Goal: Task Accomplishment & Management: Complete application form

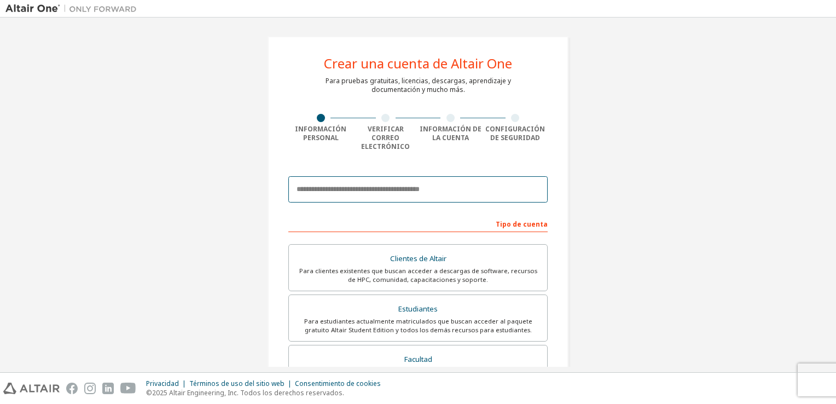
click at [368, 188] on input "email" at bounding box center [417, 189] width 259 height 26
type input "**********"
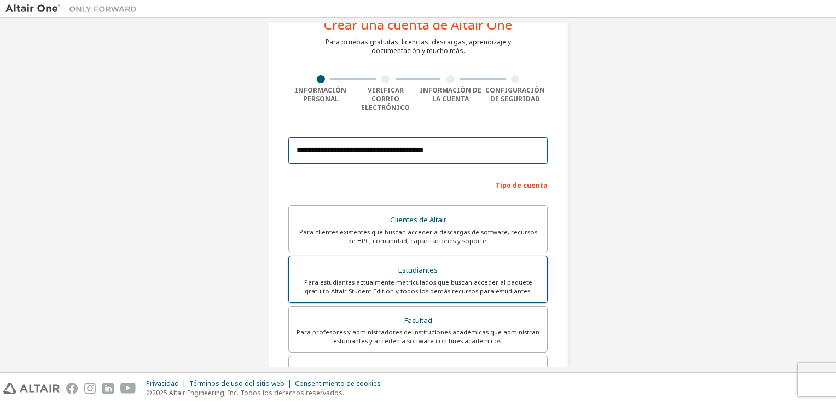
scroll to position [55, 0]
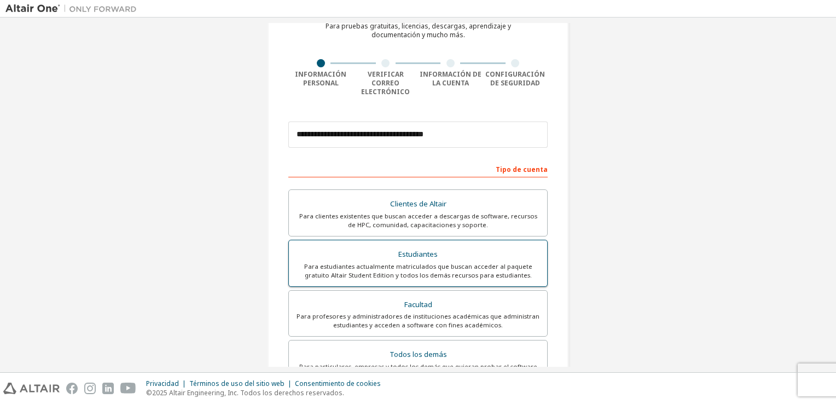
click at [440, 248] on div "Estudiantes" at bounding box center [417, 254] width 245 height 15
click at [476, 262] on div "Para estudiantes actualmente matriculados que buscan acceder al paquete gratuit…" at bounding box center [417, 271] width 245 height 18
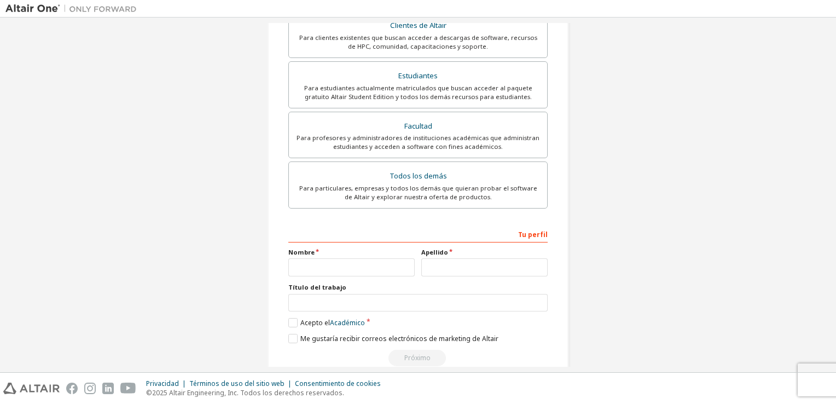
scroll to position [242, 0]
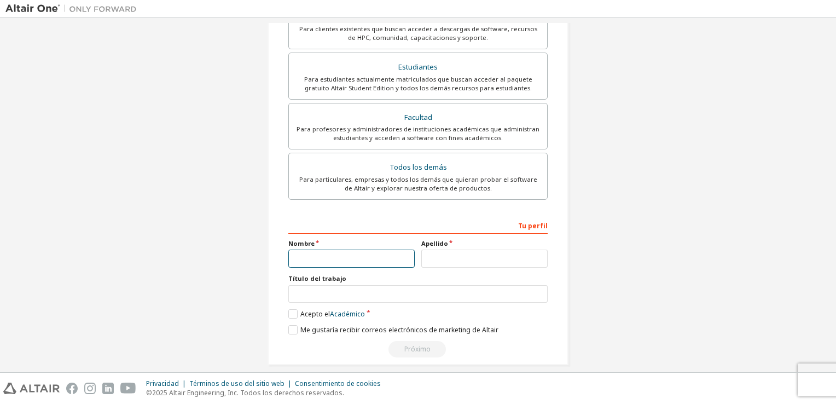
click at [390, 249] on input "text" at bounding box center [351, 258] width 126 height 18
type input "*"
click at [311, 251] on input "*" at bounding box center [351, 258] width 126 height 18
click at [297, 249] on input "*" at bounding box center [351, 258] width 126 height 18
type input "*******"
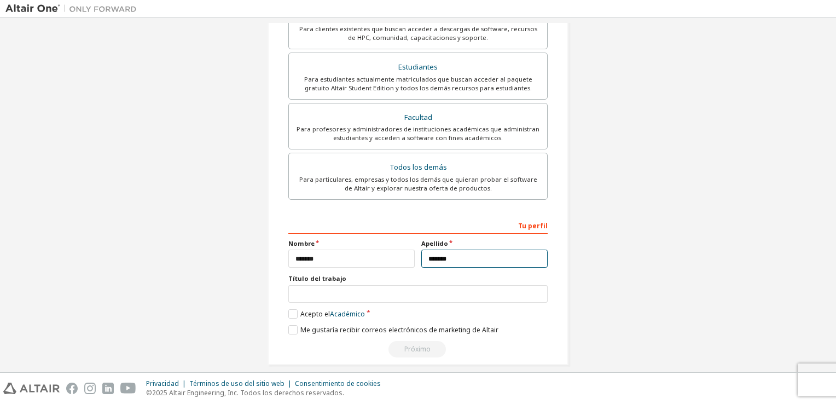
type input "*******"
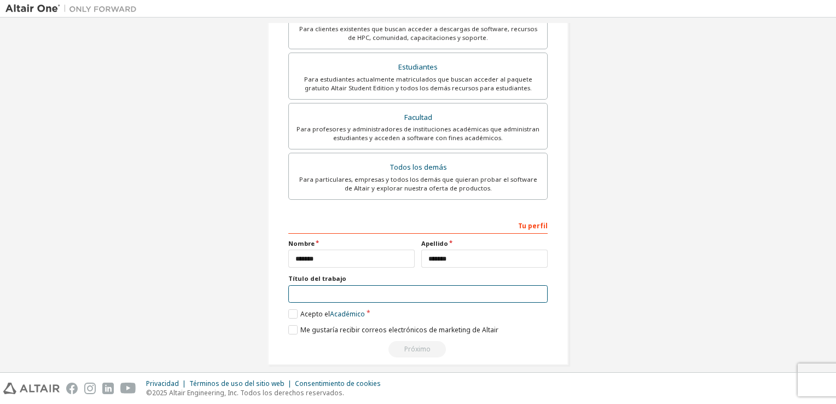
click at [346, 286] on input "text" at bounding box center [417, 294] width 259 height 18
type input "**********"
click at [293, 309] on label "Acepto el Académico" at bounding box center [326, 313] width 77 height 9
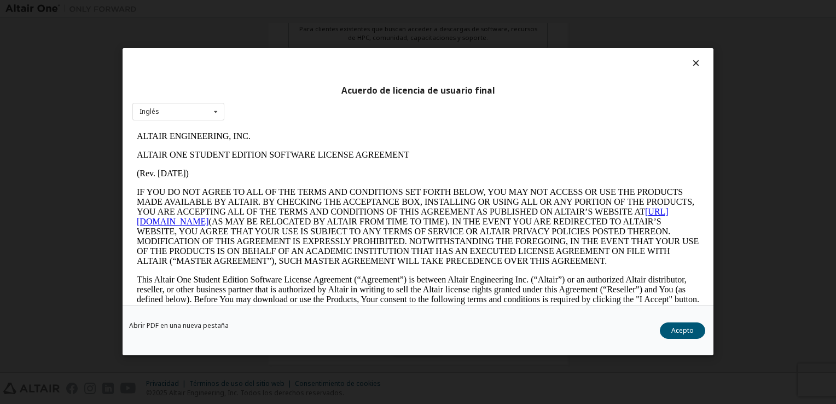
scroll to position [0, 0]
click at [215, 113] on icon at bounding box center [216, 111] width 14 height 17
click at [214, 111] on icon at bounding box center [216, 111] width 14 height 17
click at [215, 111] on icon at bounding box center [216, 111] width 14 height 17
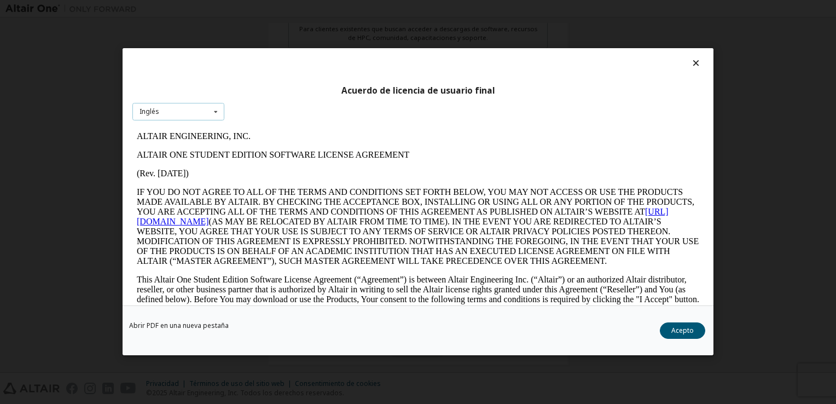
click at [214, 108] on icon at bounding box center [216, 111] width 14 height 17
click at [217, 109] on icon at bounding box center [216, 111] width 14 height 17
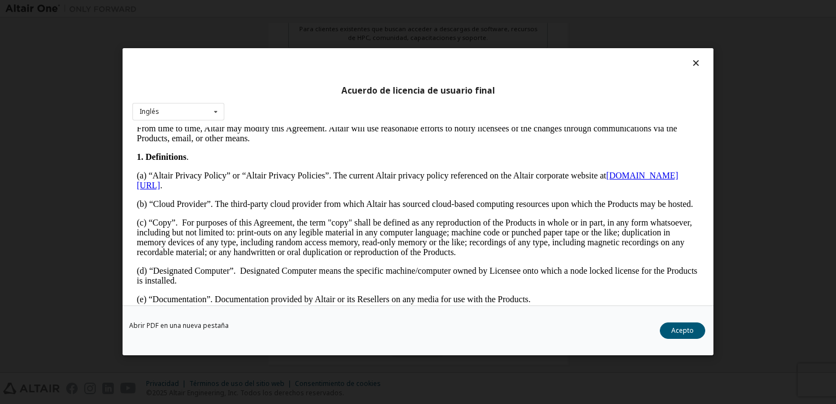
scroll to position [120, 0]
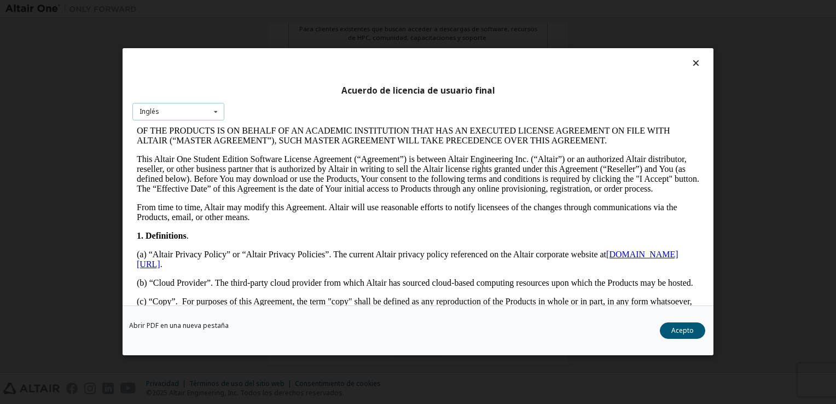
click at [215, 109] on icon at bounding box center [216, 111] width 14 height 17
drag, startPoint x: 216, startPoint y: 113, endPoint x: 224, endPoint y: 117, distance: 9.8
click at [216, 112] on icon at bounding box center [216, 111] width 14 height 17
click at [682, 329] on button "Acepto" at bounding box center [682, 331] width 45 height 16
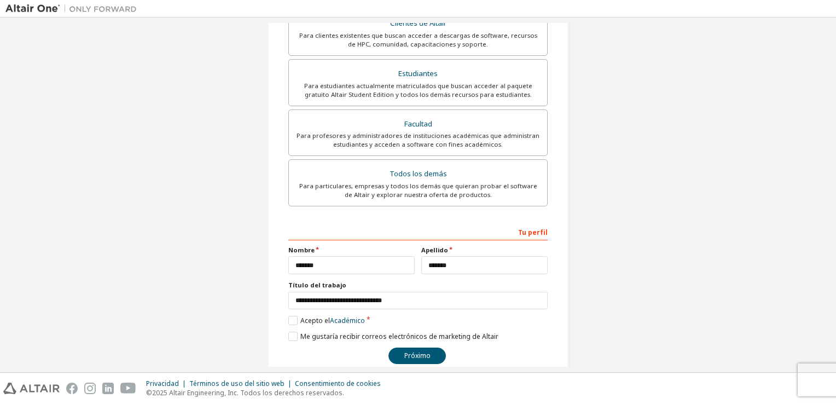
scroll to position [242, 0]
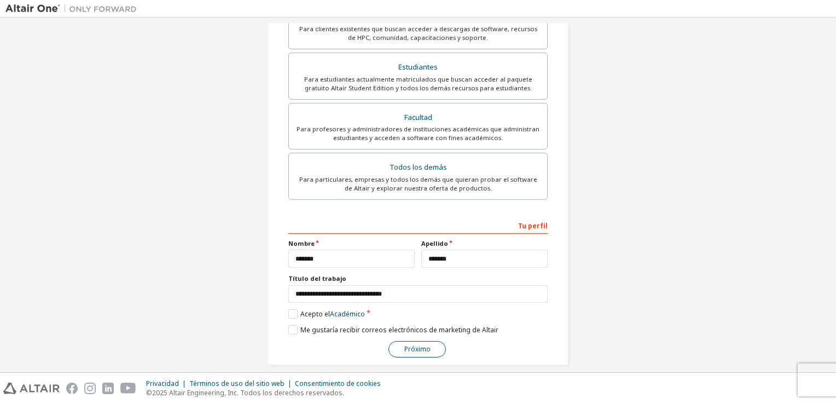
click at [426, 341] on button "Próximo" at bounding box center [416, 349] width 57 height 16
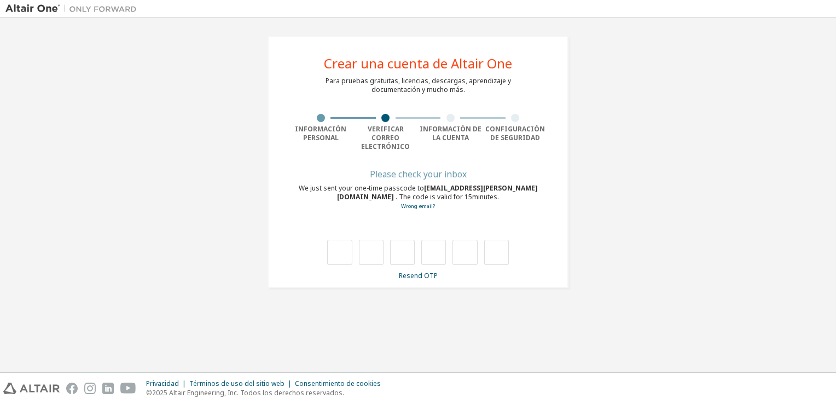
scroll to position [0, 0]
click at [345, 243] on input "text" at bounding box center [339, 252] width 25 height 25
click at [343, 241] on input "text" at bounding box center [339, 252] width 25 height 25
click at [372, 241] on input "text" at bounding box center [371, 252] width 25 height 25
click at [339, 240] on input "text" at bounding box center [339, 252] width 25 height 25
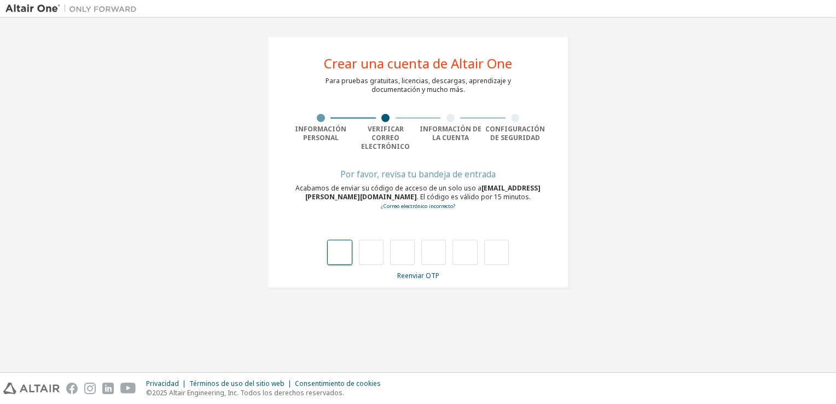
type input "*"
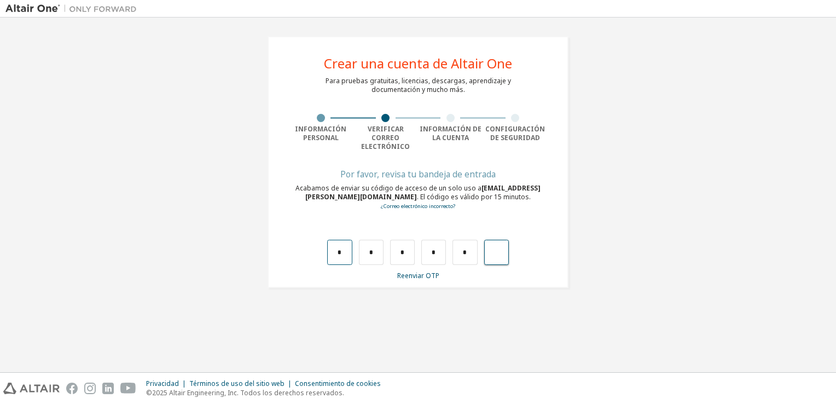
type input "*"
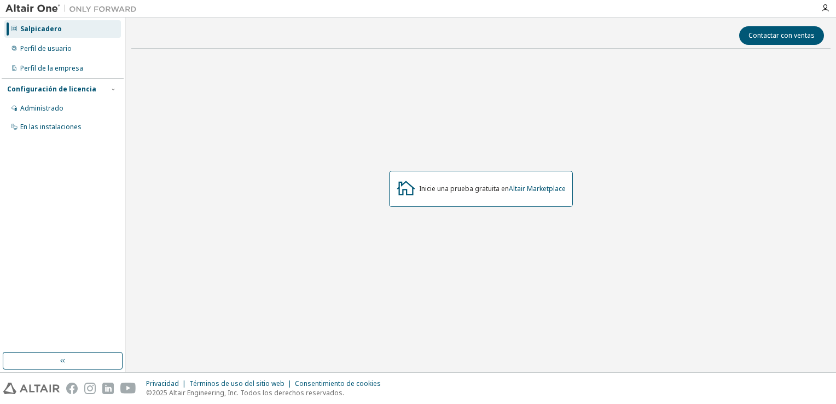
click at [825, 13] on div at bounding box center [825, 8] width 22 height 16
click at [825, 9] on icon "button" at bounding box center [825, 8] width 9 height 9
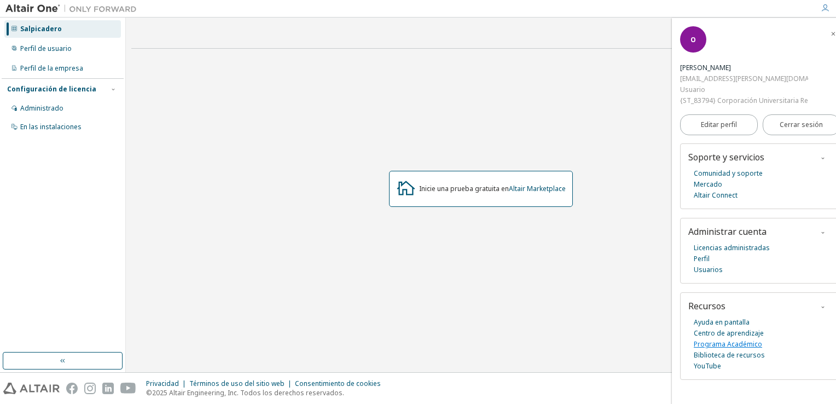
click at [736, 344] on link "Programa Académico" at bounding box center [728, 344] width 68 height 11
click at [713, 185] on link "Mercado" at bounding box center [708, 184] width 28 height 11
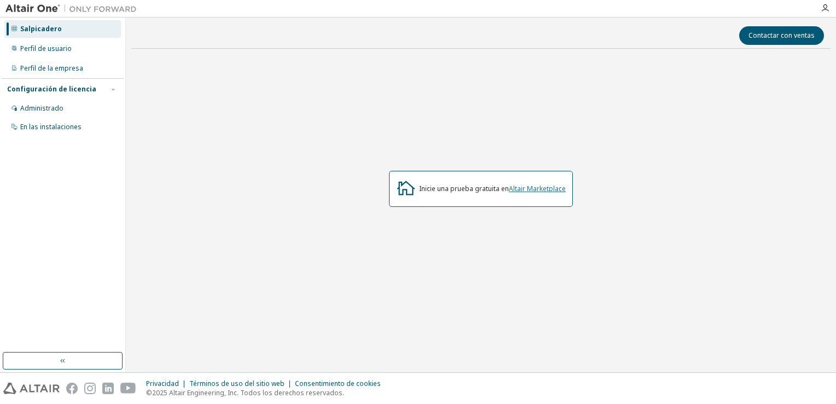
click at [537, 188] on link "Altair Marketplace" at bounding box center [537, 188] width 57 height 9
